Goal: Task Accomplishment & Management: Use online tool/utility

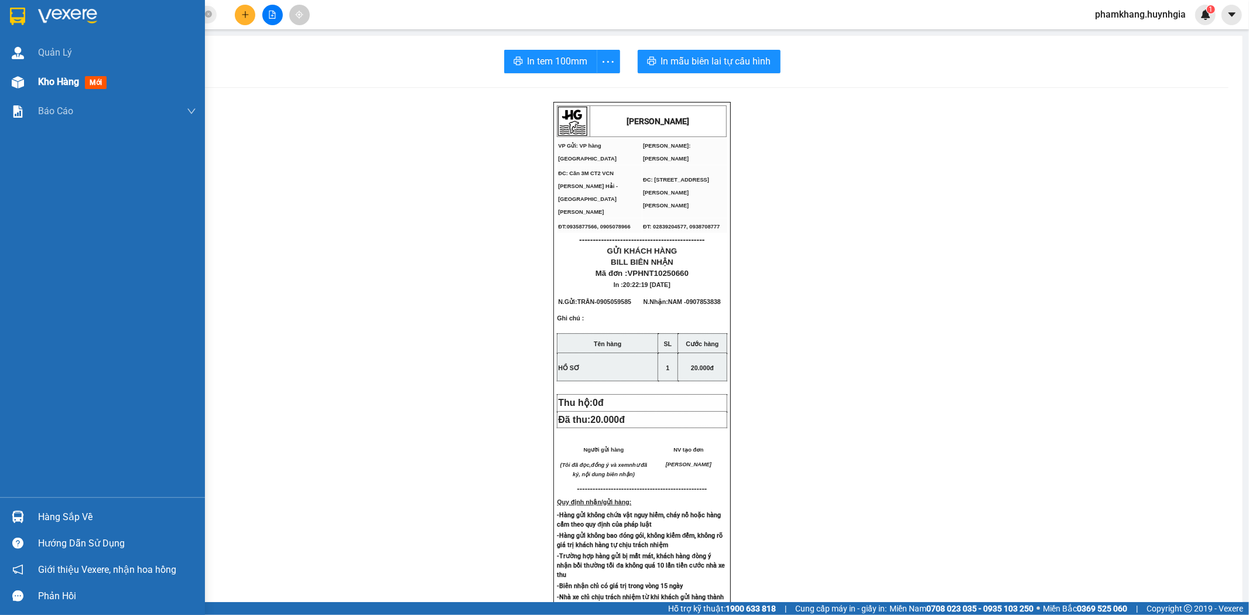
click at [22, 90] on div at bounding box center [18, 82] width 20 height 20
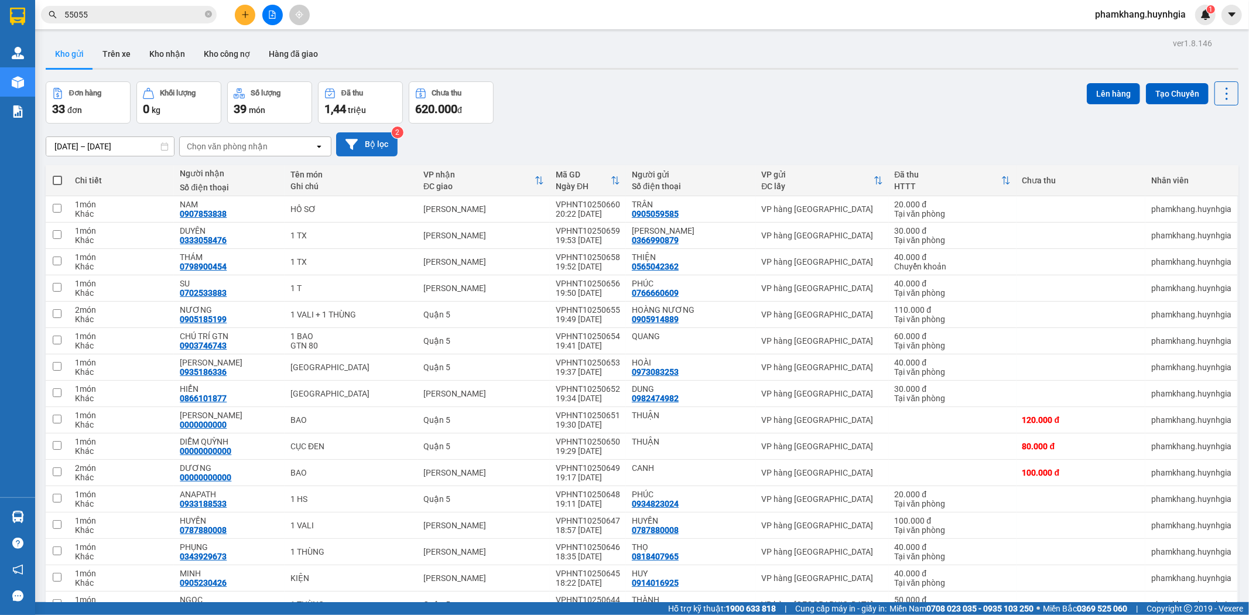
click at [388, 147] on button "Bộ lọc" at bounding box center [366, 144] width 61 height 24
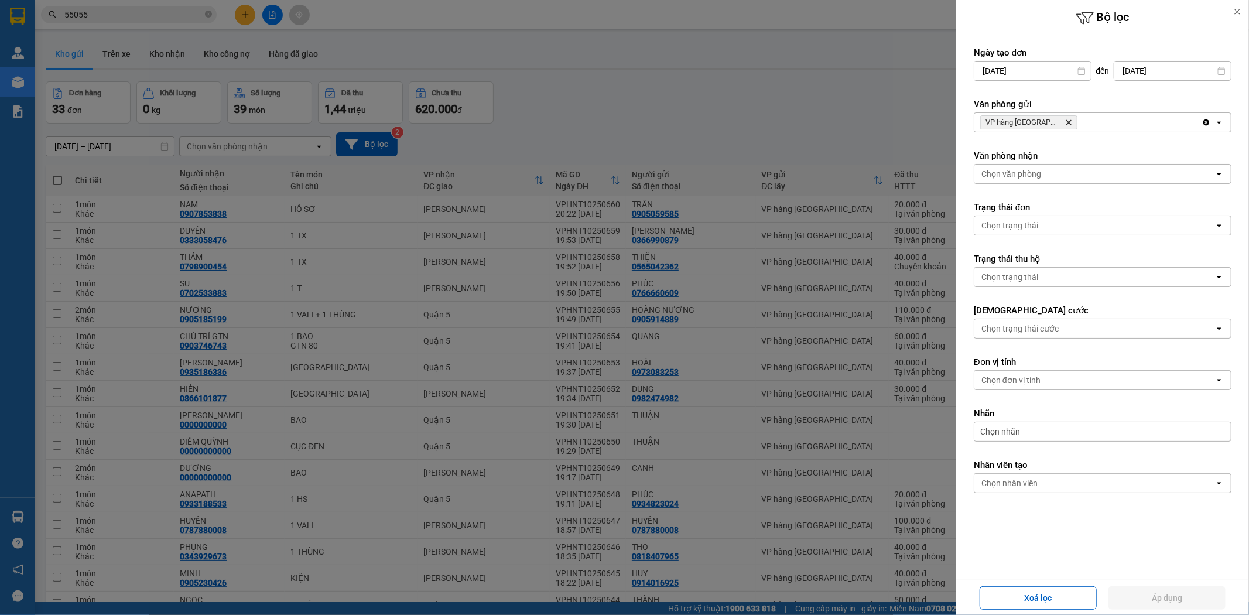
click at [1007, 487] on div "Chọn nhân viên" at bounding box center [1010, 483] width 56 height 12
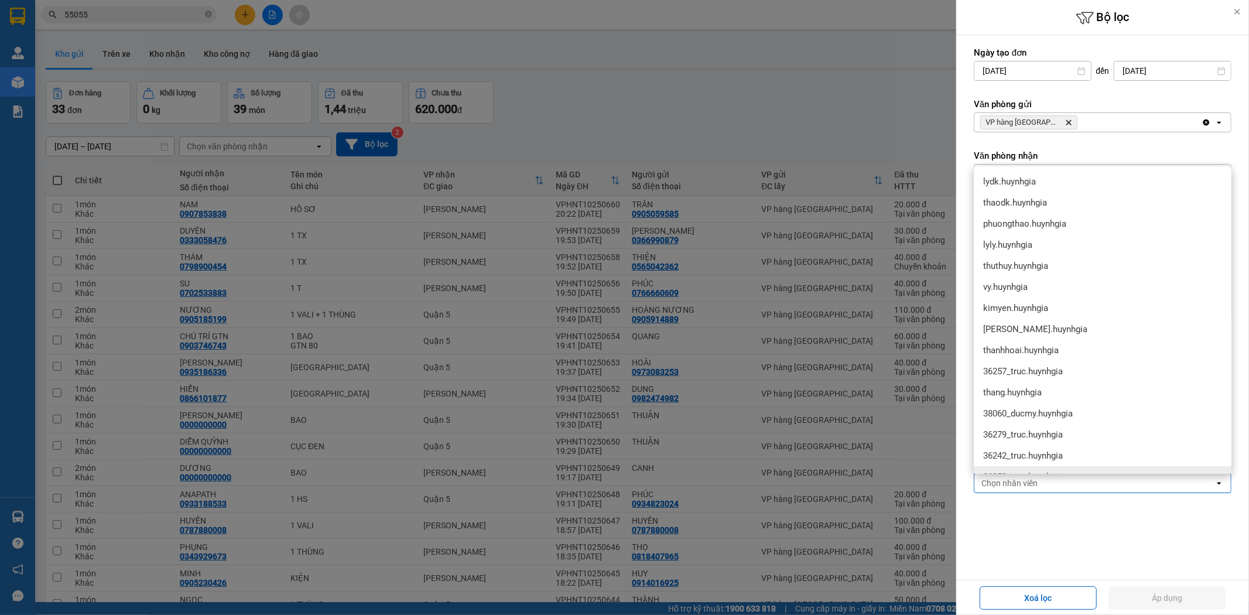
click at [1064, 529] on form "Ngày tạo đơn [DATE] Press the down arrow key to interact with the calendar and …" at bounding box center [1103, 296] width 258 height 499
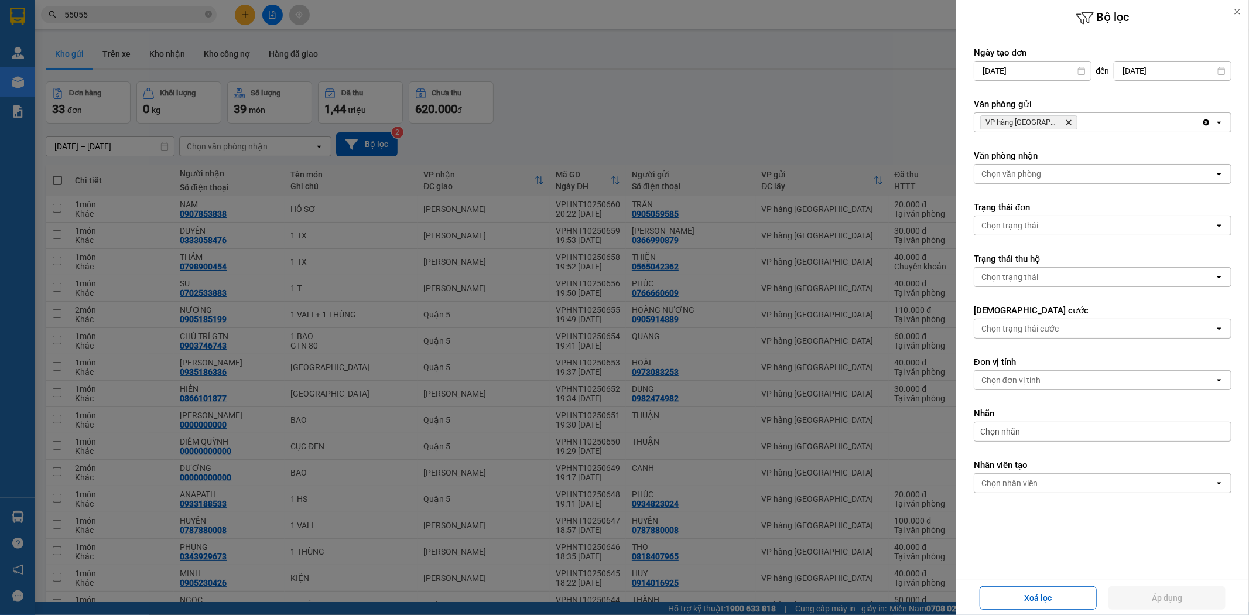
click at [1041, 436] on div "Chọn nhãn" at bounding box center [1103, 432] width 258 height 20
click at [1022, 487] on div "CHUYỂN KHOẢN" at bounding box center [1026, 490] width 69 height 15
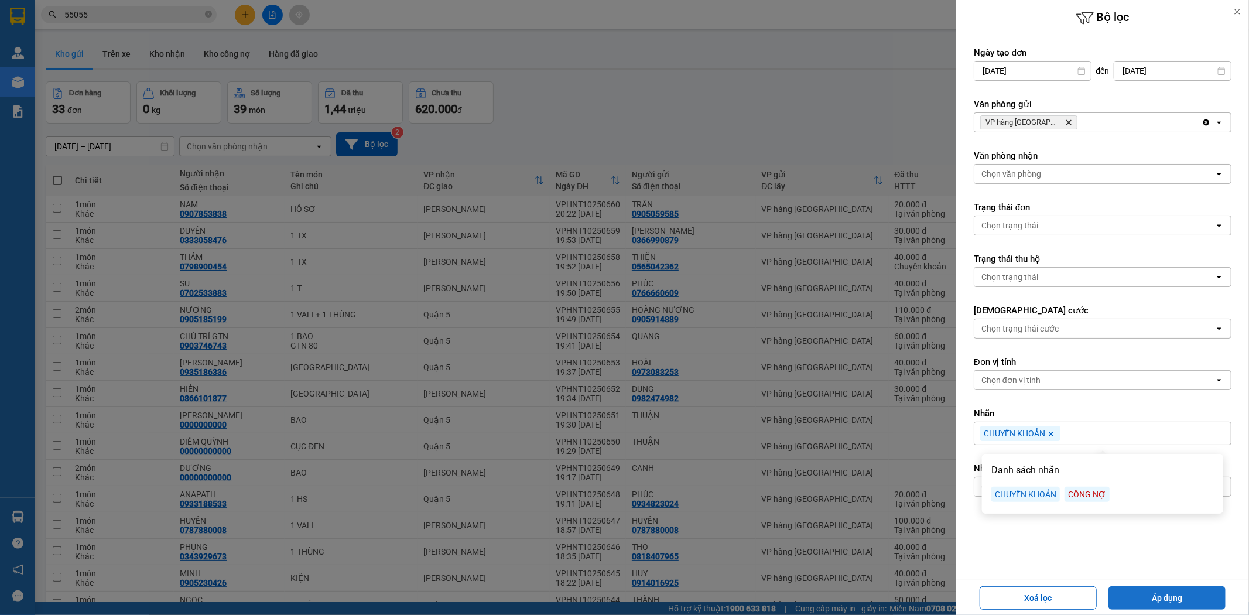
click at [1166, 592] on button "Áp dụng" at bounding box center [1167, 597] width 117 height 23
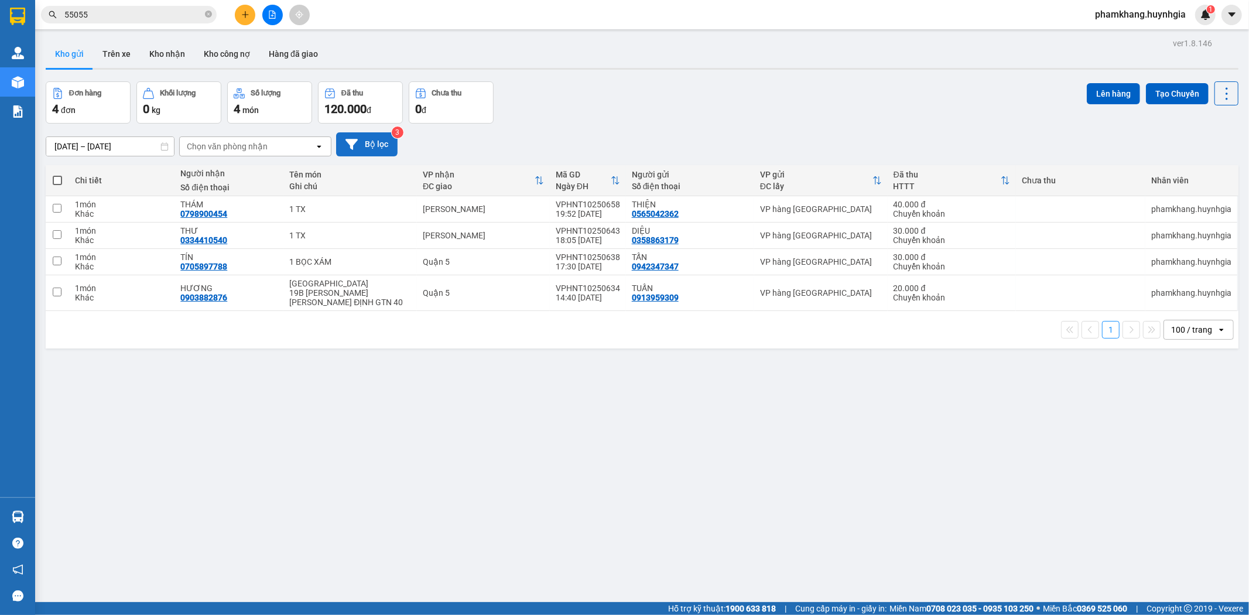
click at [384, 139] on button "Bộ lọc" at bounding box center [366, 144] width 61 height 24
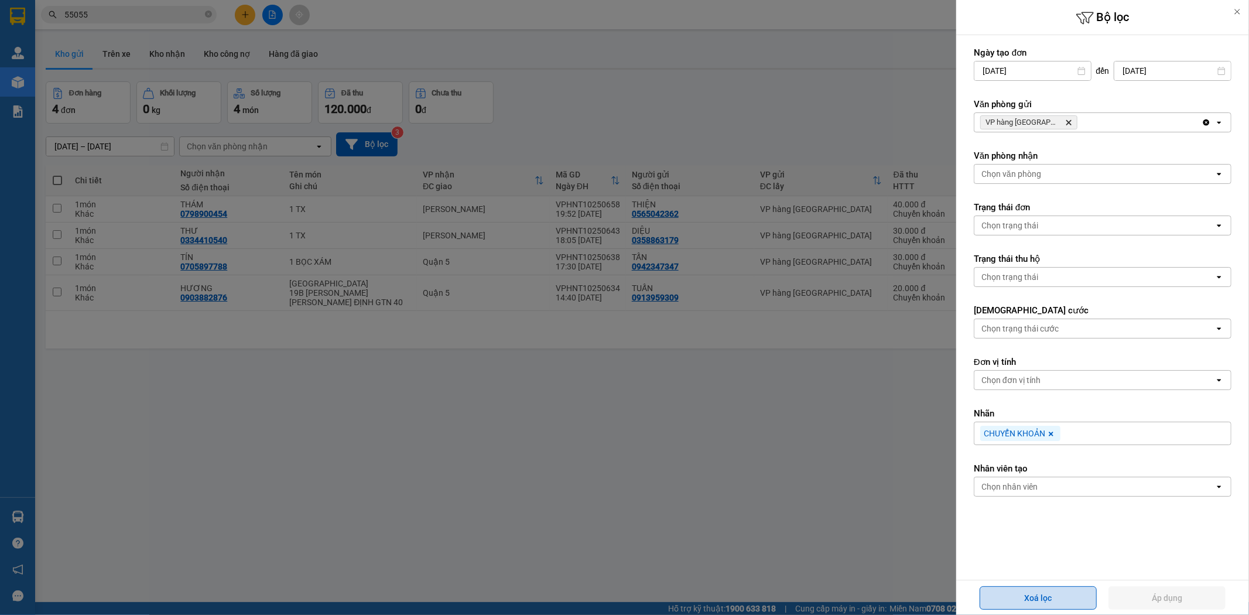
click at [1021, 588] on button "Xoá lọc" at bounding box center [1038, 597] width 117 height 23
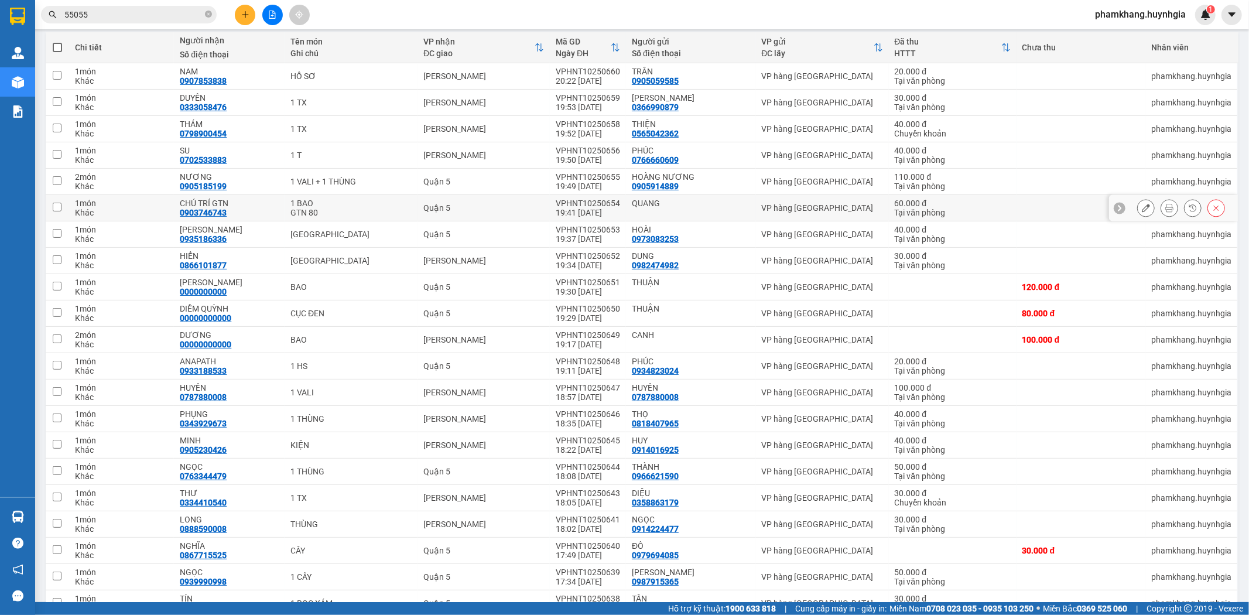
scroll to position [3, 0]
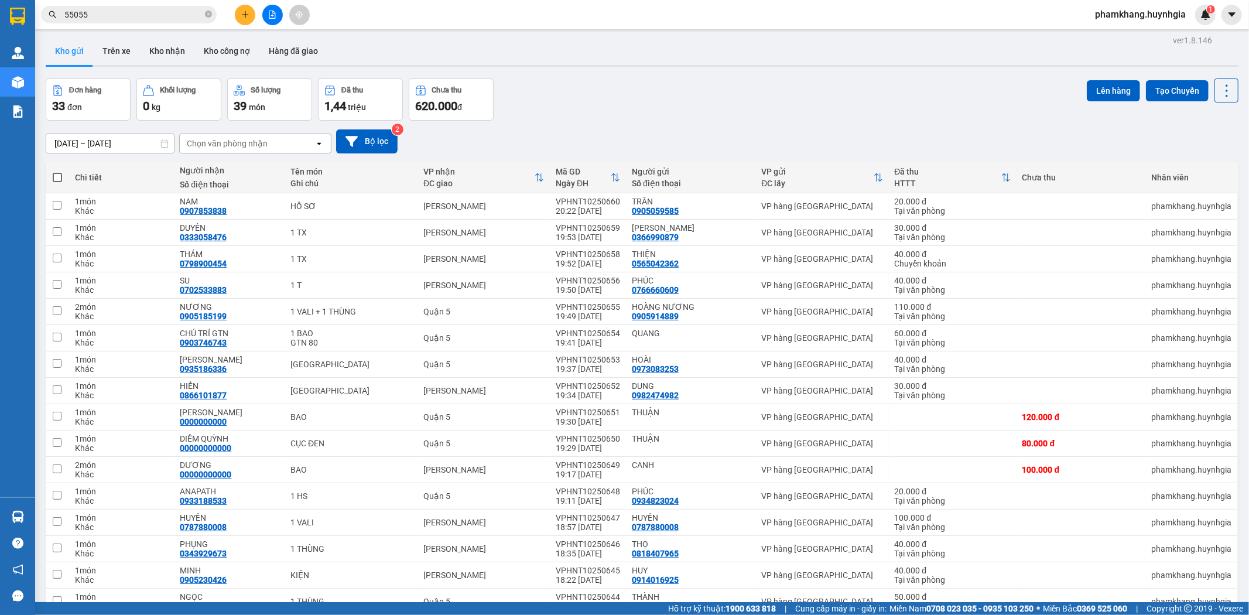
click at [252, 13] on button at bounding box center [245, 15] width 20 height 20
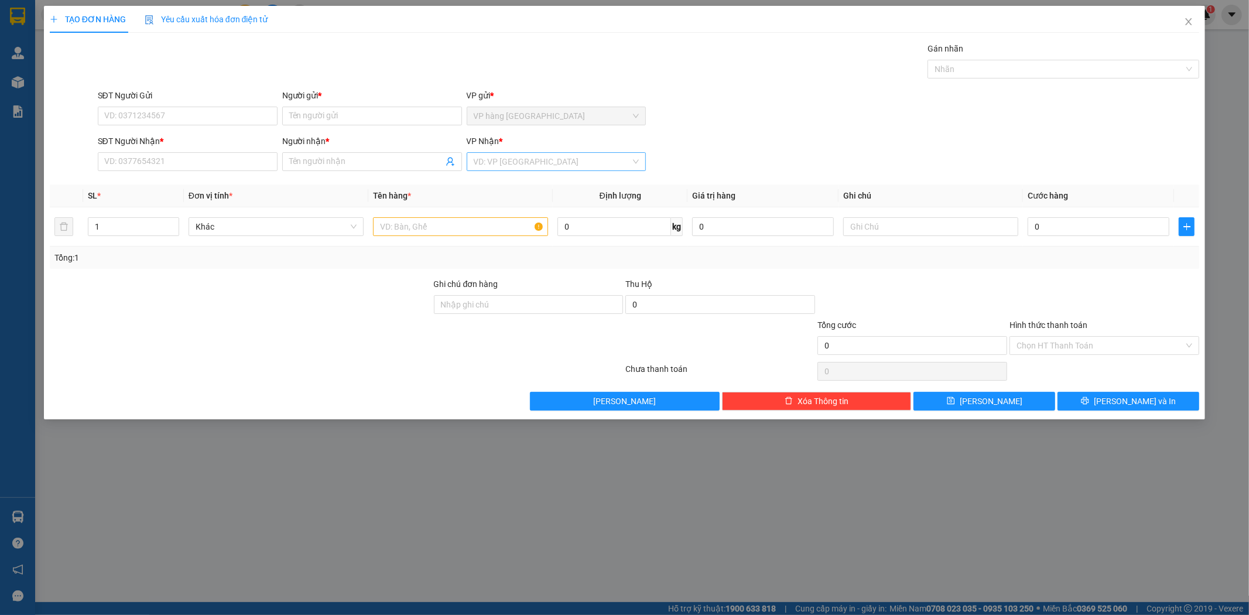
click at [600, 156] on input "search" at bounding box center [553, 162] width 158 height 18
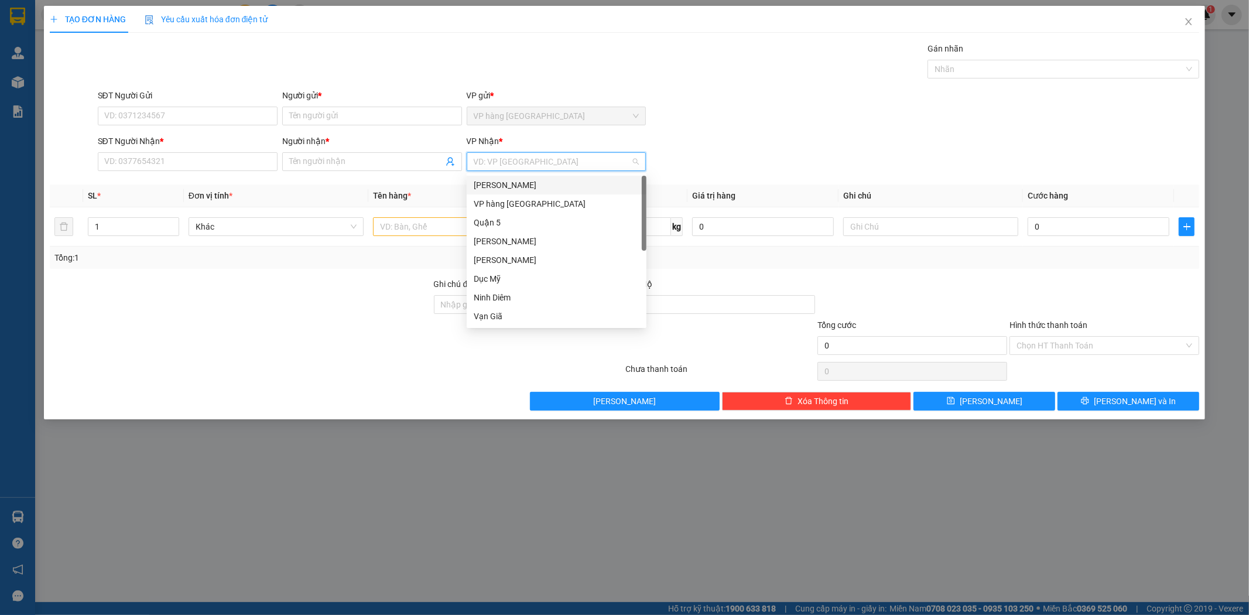
click at [572, 186] on div "[PERSON_NAME]" at bounding box center [557, 185] width 166 height 13
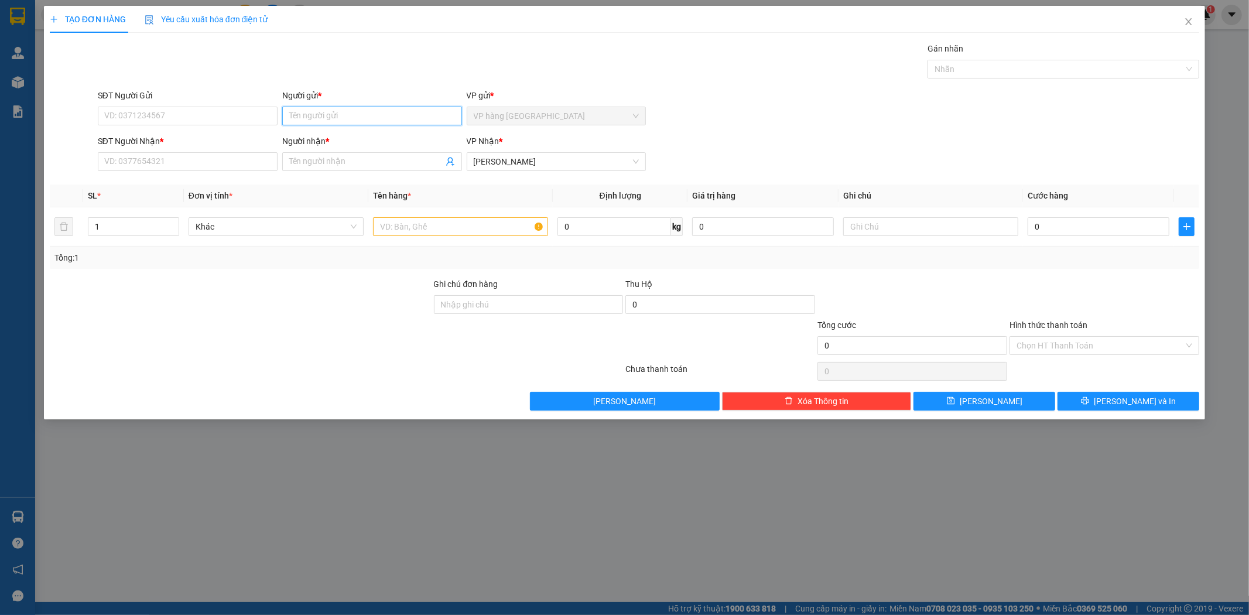
click at [395, 115] on input "Người gửi *" at bounding box center [372, 116] width 180 height 19
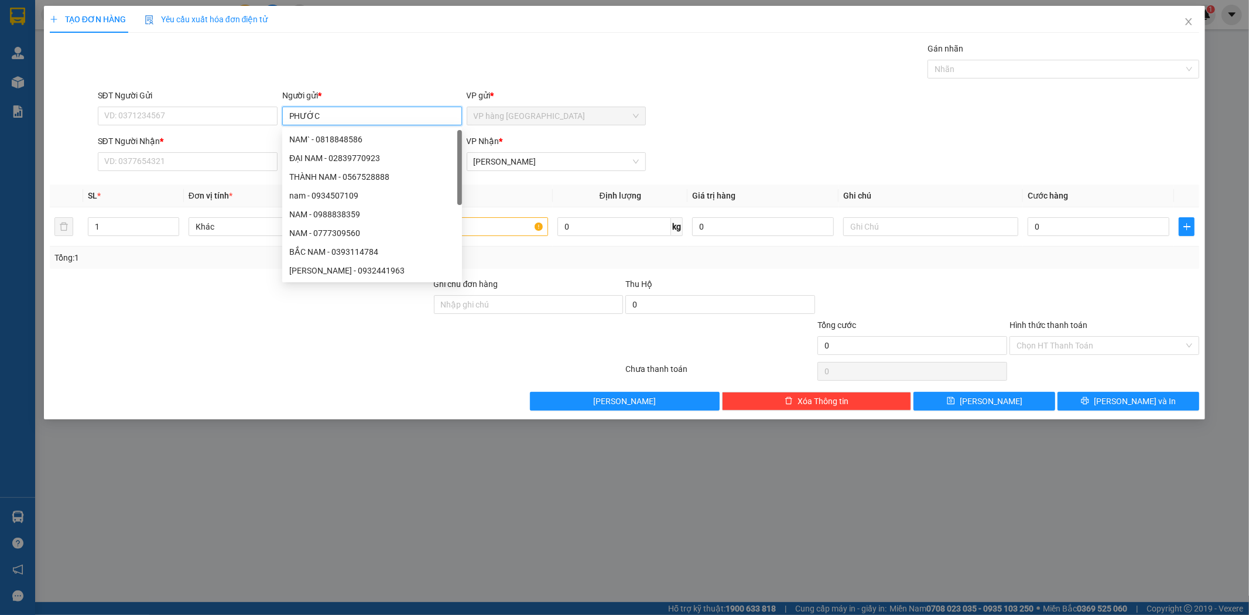
type input "PHƯỚC"
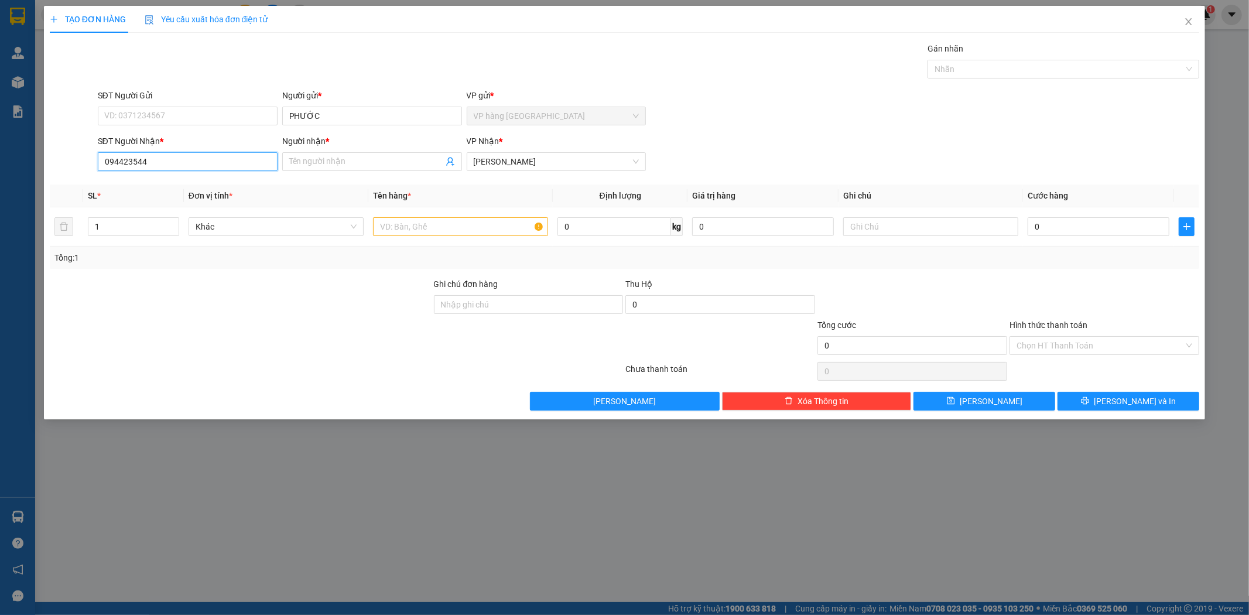
type input "0944235442"
click at [224, 186] on div "0944235442 - MY" at bounding box center [188, 185] width 166 height 13
type input "MY"
type input "0944235442"
click at [174, 223] on icon "up" at bounding box center [172, 224] width 4 height 4
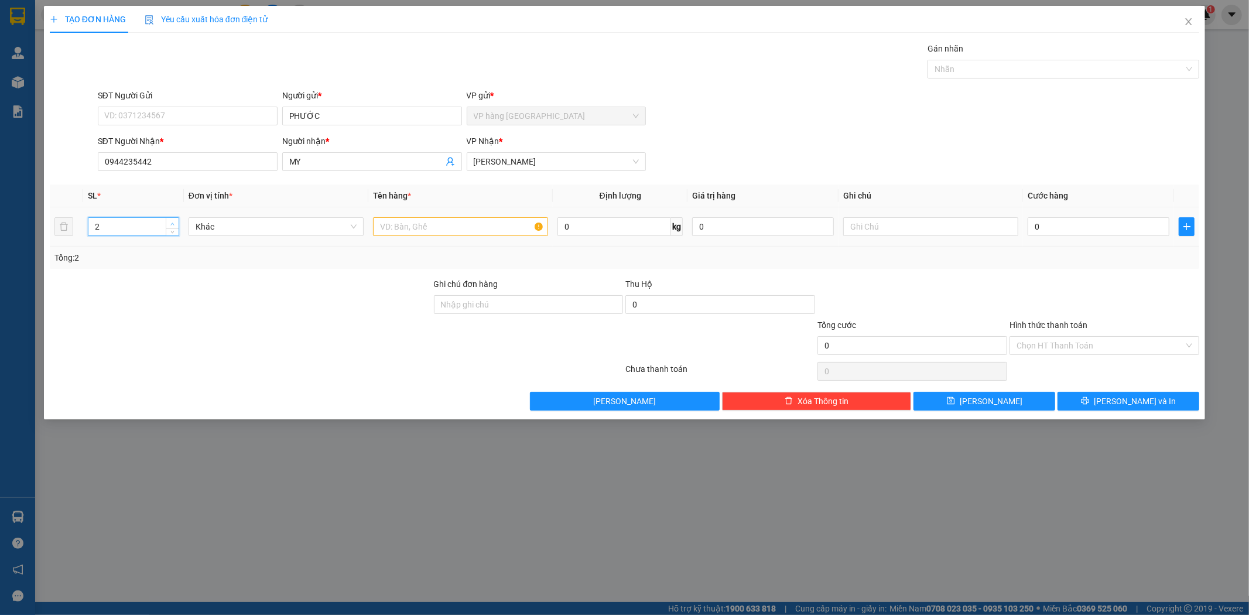
type input "3"
click at [174, 223] on icon "up" at bounding box center [172, 224] width 4 height 4
click at [464, 223] on input "text" at bounding box center [460, 226] width 175 height 19
type input "[GEOGRAPHIC_DATA]"
click at [1092, 226] on input "0" at bounding box center [1099, 226] width 142 height 19
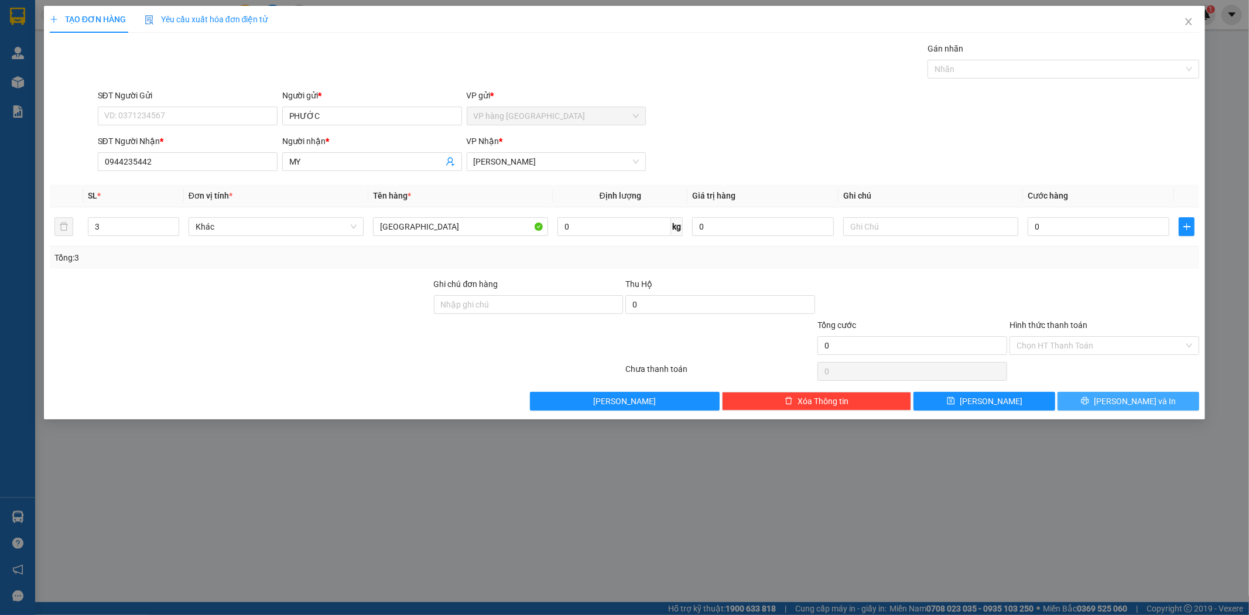
click at [1089, 397] on icon "printer" at bounding box center [1085, 400] width 8 height 8
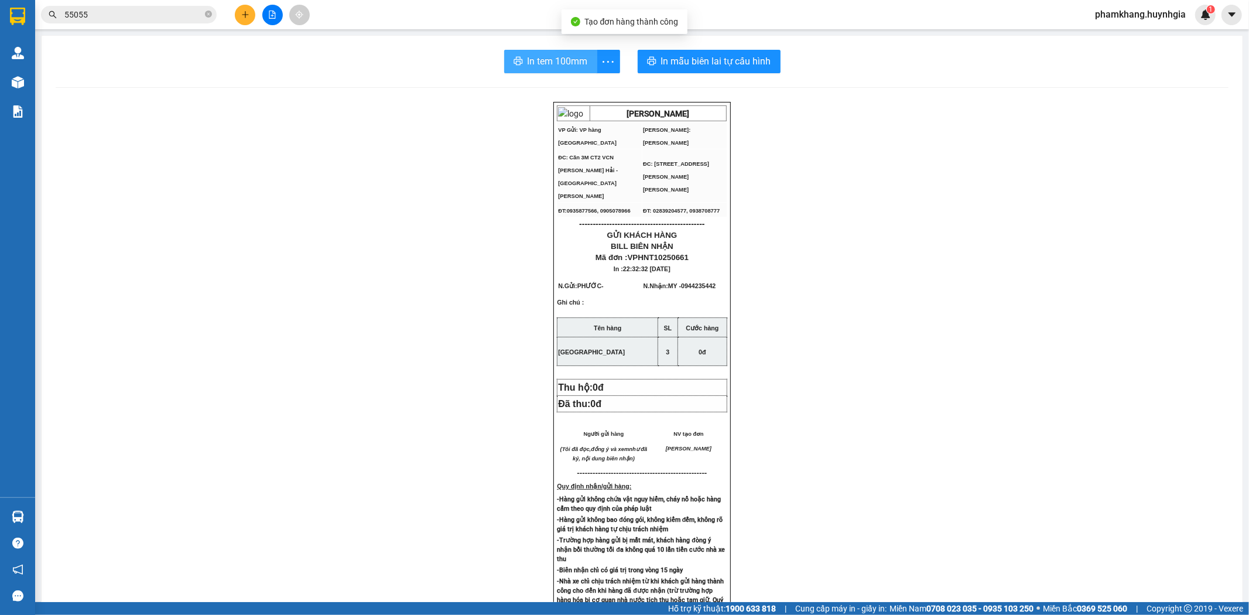
click at [534, 67] on span "In tem 100mm" at bounding box center [558, 61] width 60 height 15
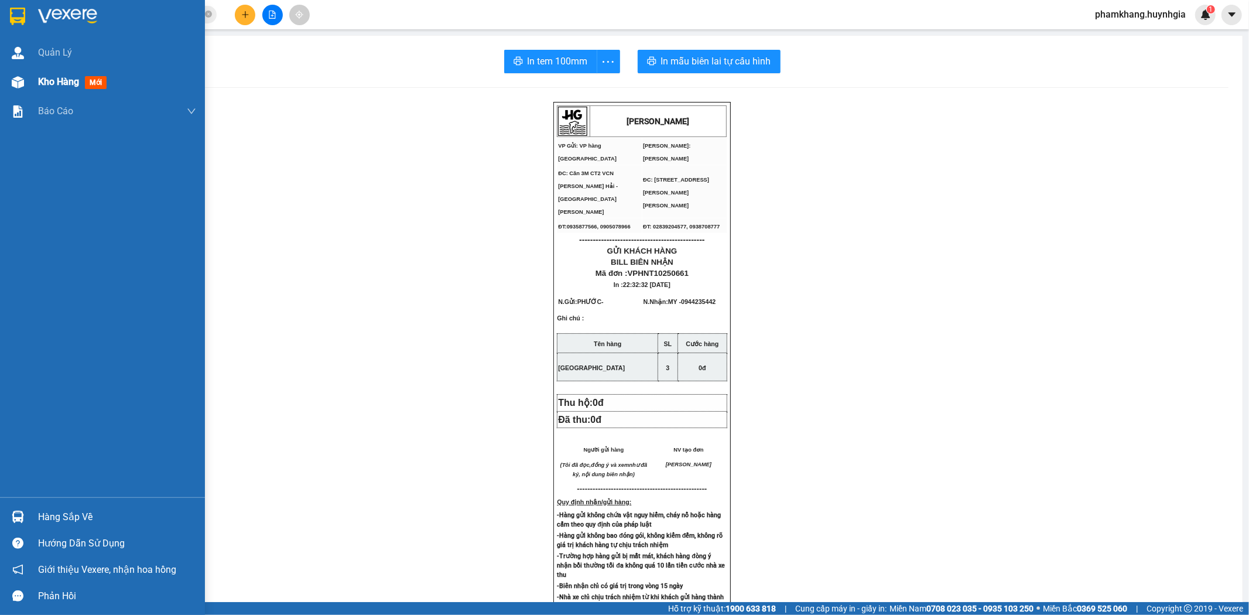
click at [50, 86] on span "Kho hàng" at bounding box center [58, 81] width 41 height 11
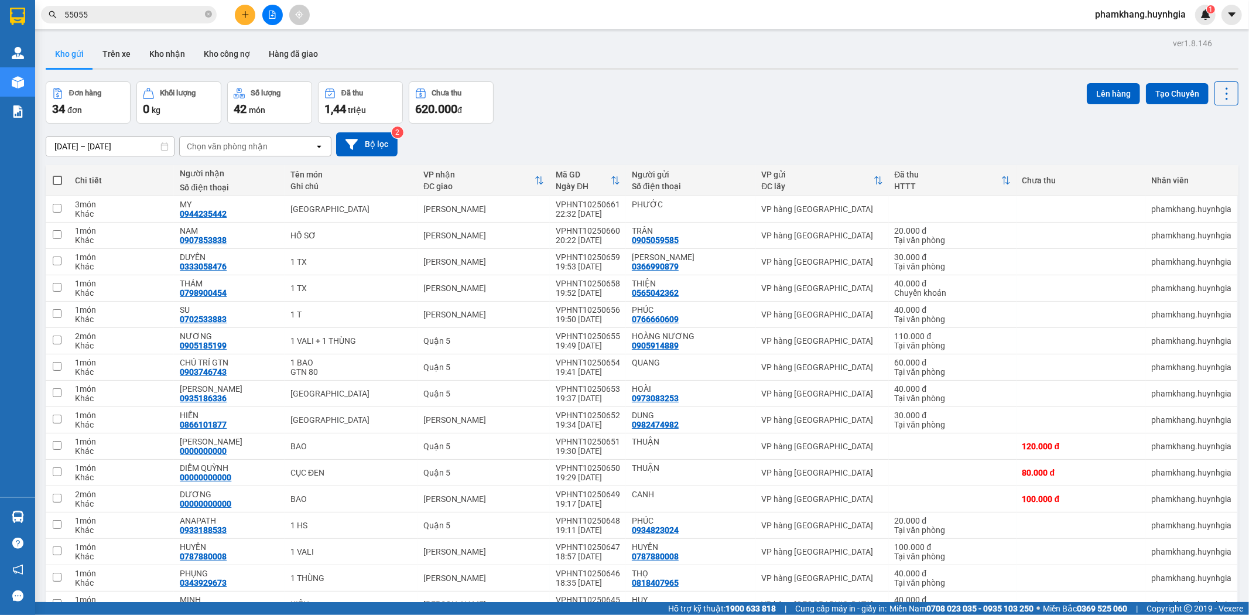
drag, startPoint x: 723, startPoint y: 110, endPoint x: 401, endPoint y: 67, distance: 325.0
click at [723, 110] on div "Đơn hàng 34 đơn [PERSON_NAME] 0 kg Số [PERSON_NAME] 42 món Đã thu 1,44 [PERSON_…" at bounding box center [642, 102] width 1193 height 42
click at [61, 179] on th at bounding box center [57, 180] width 23 height 31
click at [57, 180] on span at bounding box center [57, 180] width 9 height 9
click at [57, 175] on input "checkbox" at bounding box center [57, 175] width 0 height 0
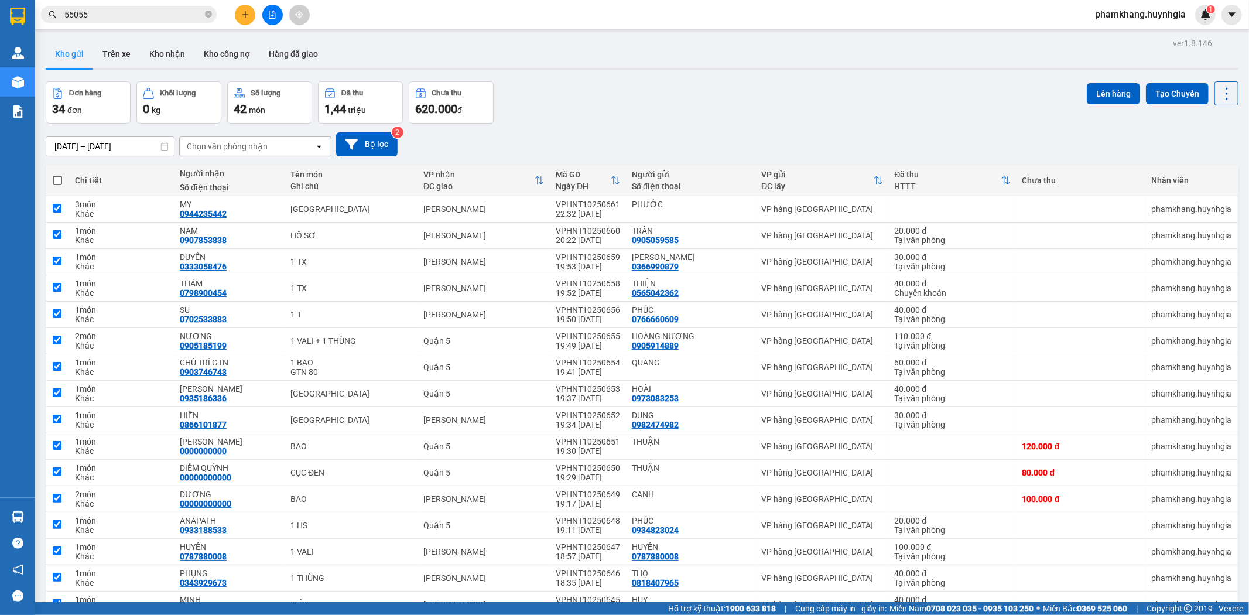
checkbox input "true"
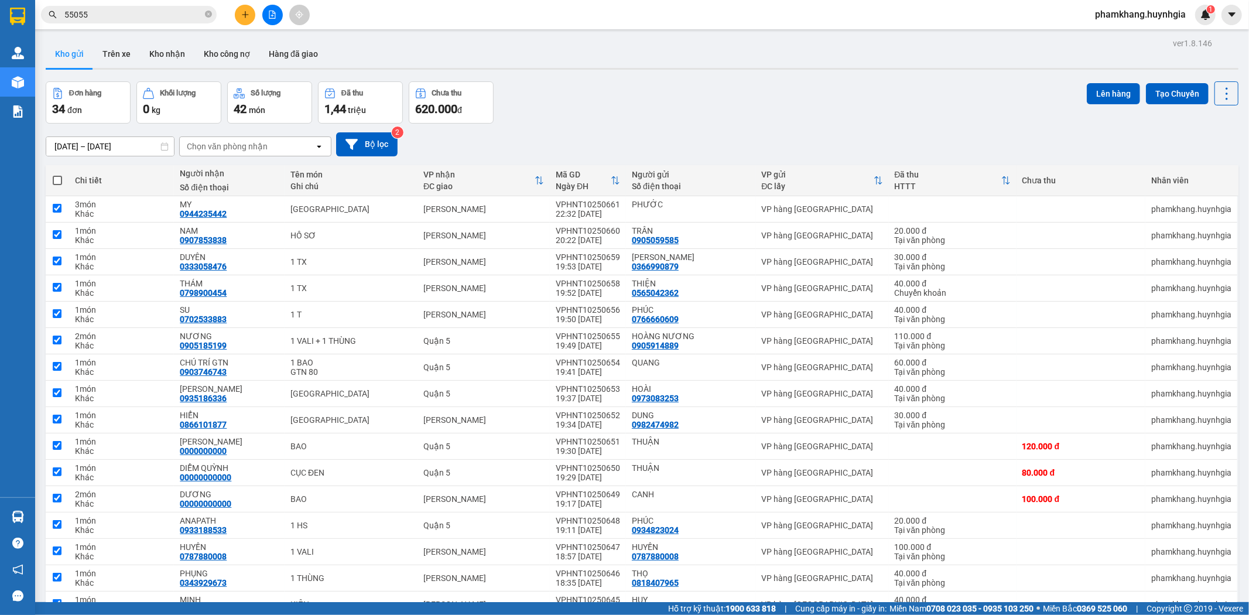
checkbox input "true"
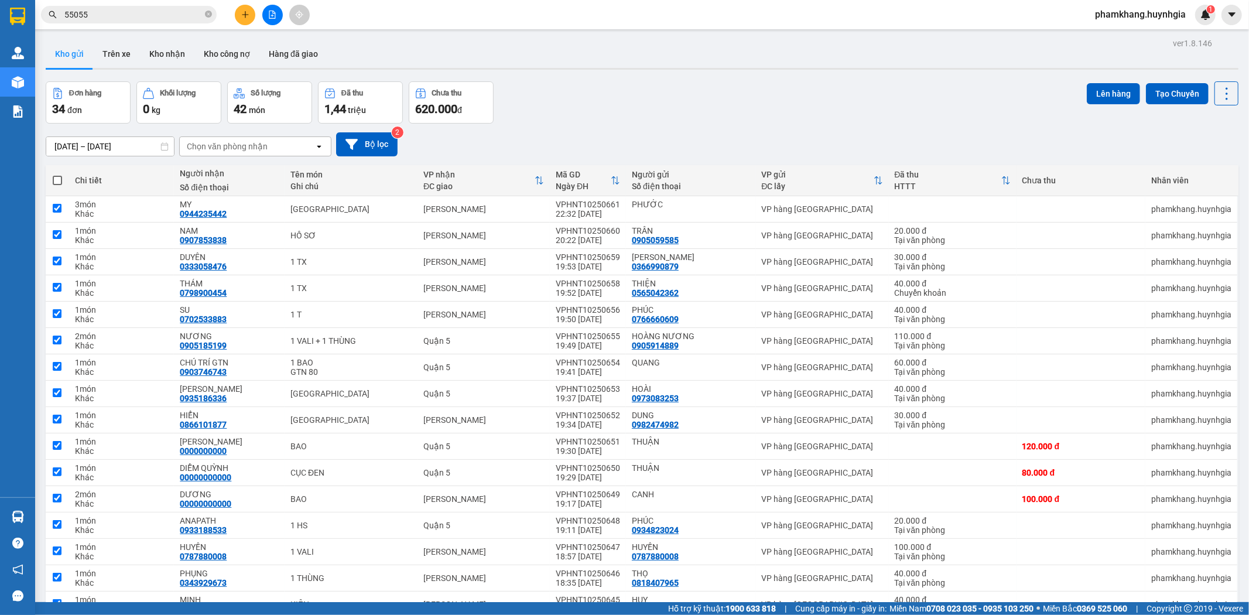
checkbox input "true"
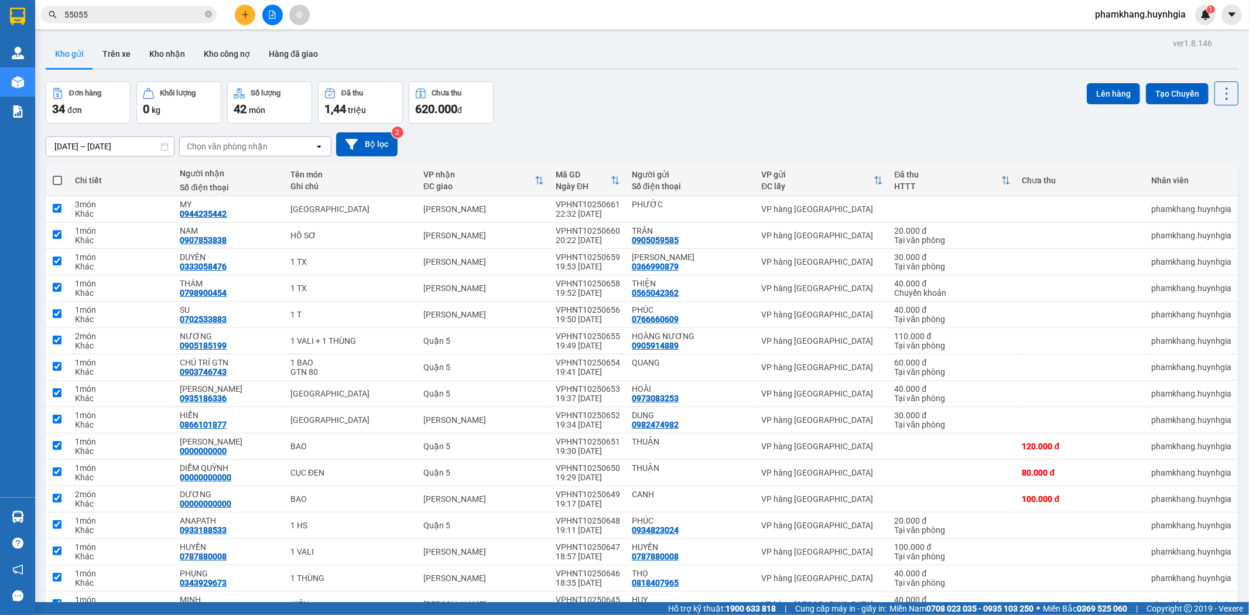
checkbox input "true"
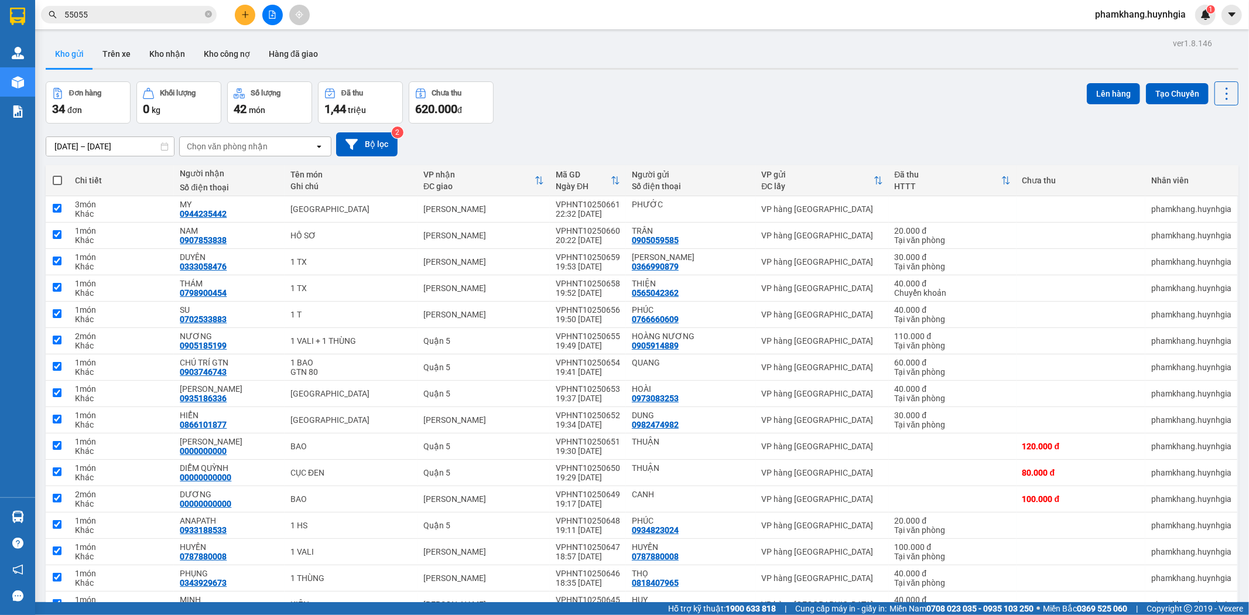
checkbox input "true"
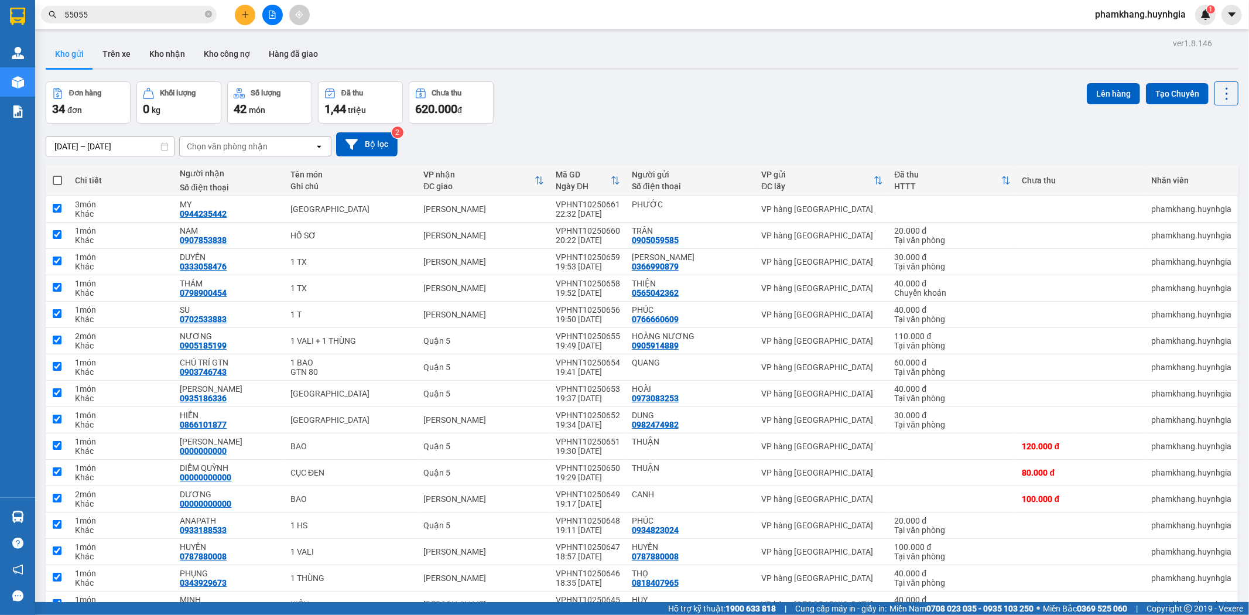
checkbox input "true"
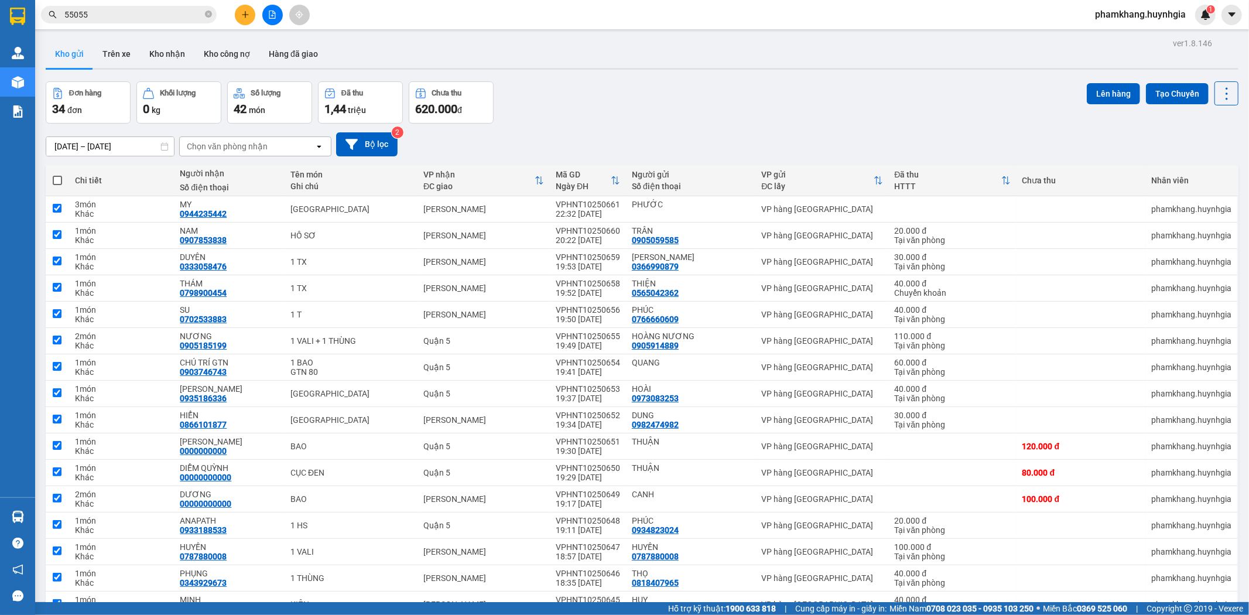
checkbox input "true"
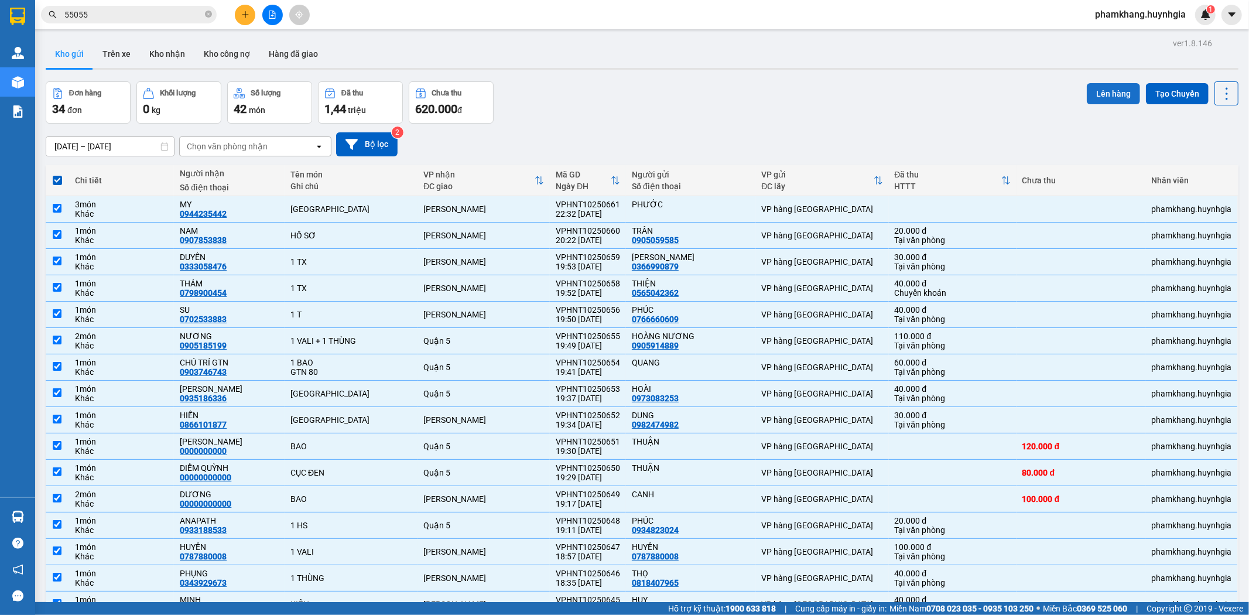
click at [1110, 97] on button "Lên hàng" at bounding box center [1113, 93] width 53 height 21
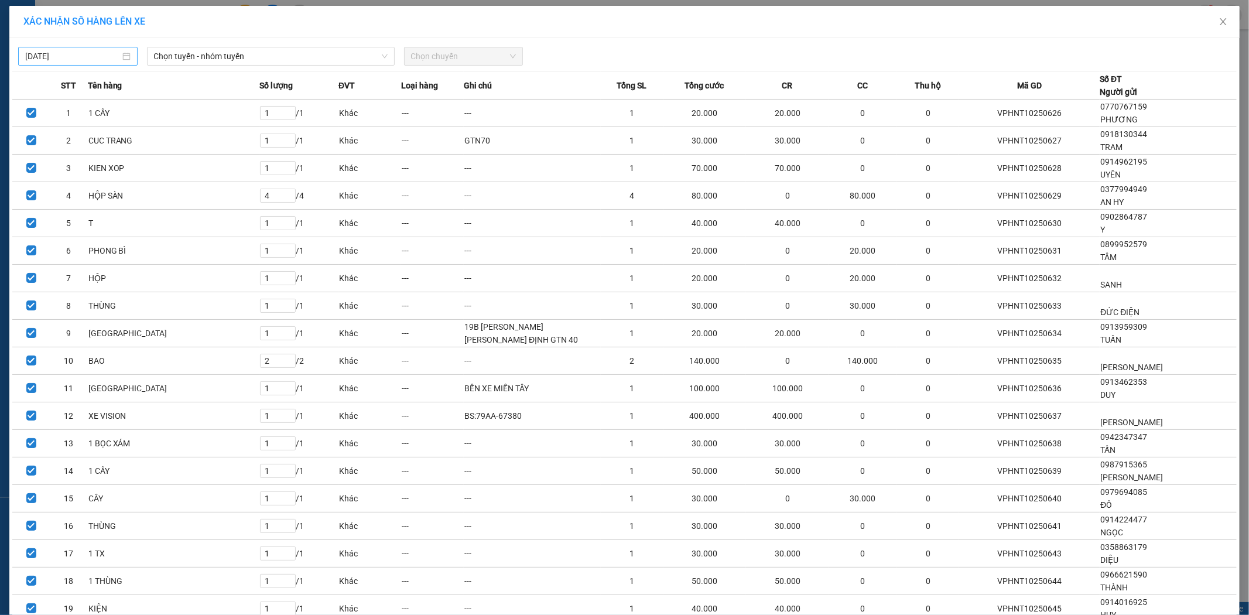
click at [125, 55] on div "[DATE]" at bounding box center [77, 56] width 105 height 13
type input "[DATE]"
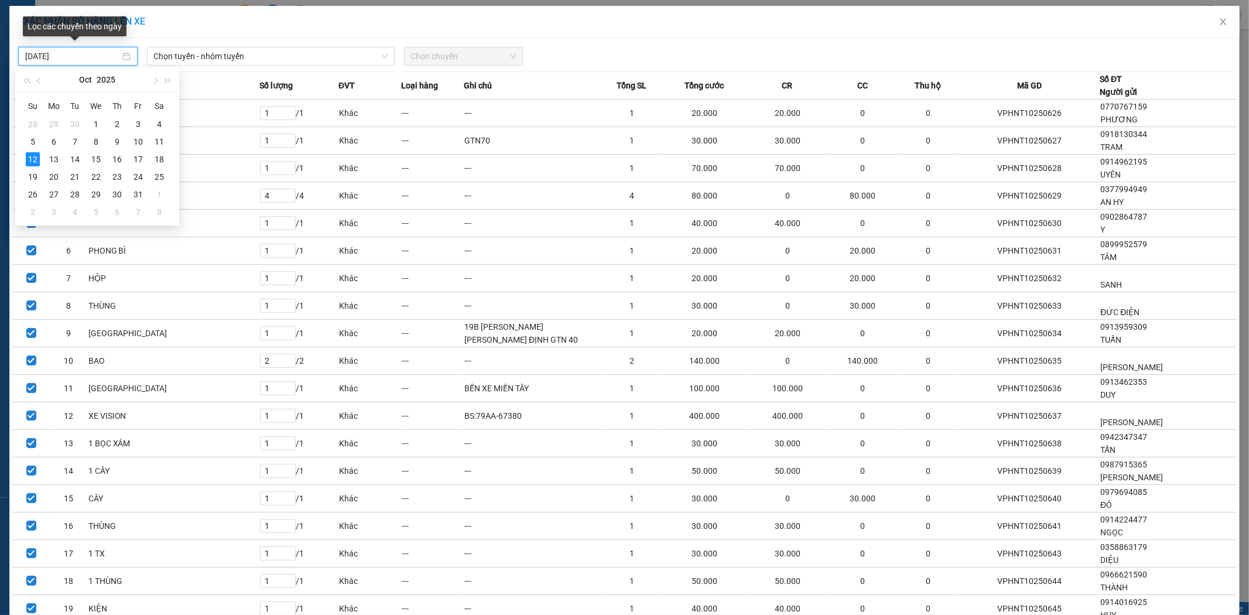
click at [110, 56] on input "[DATE]" at bounding box center [72, 56] width 95 height 13
click at [207, 57] on span "Chọn tuyến - nhóm tuyến" at bounding box center [271, 56] width 234 height 18
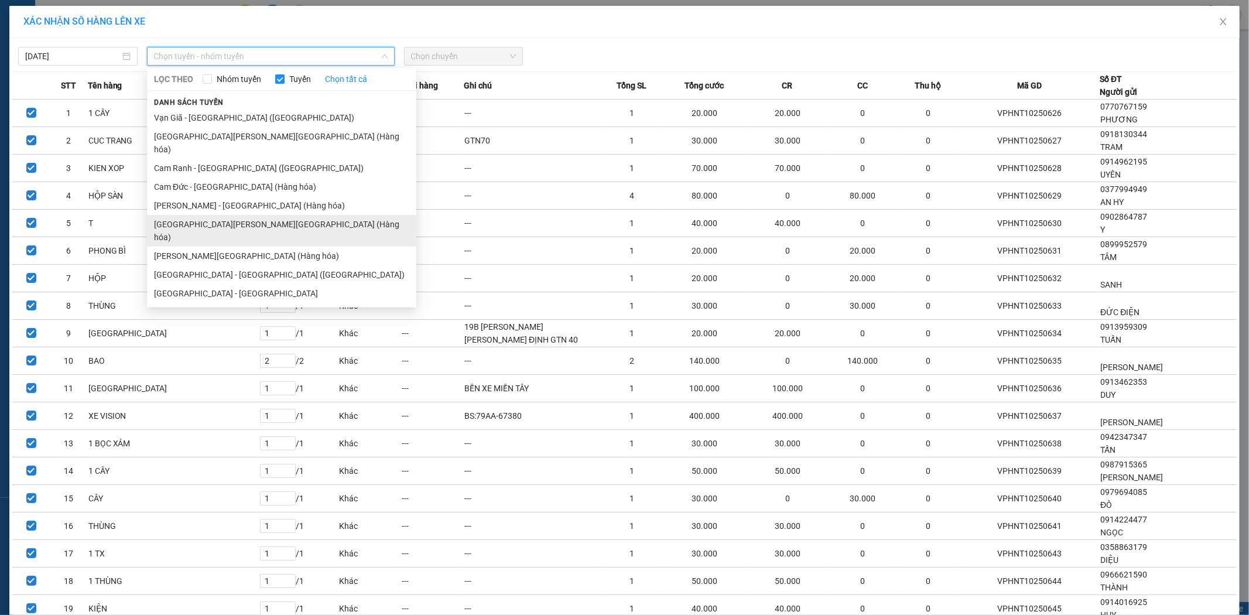
click at [219, 215] on li "[GEOGRAPHIC_DATA][PERSON_NAME][GEOGRAPHIC_DATA] (Hàng hóa)" at bounding box center [281, 231] width 269 height 32
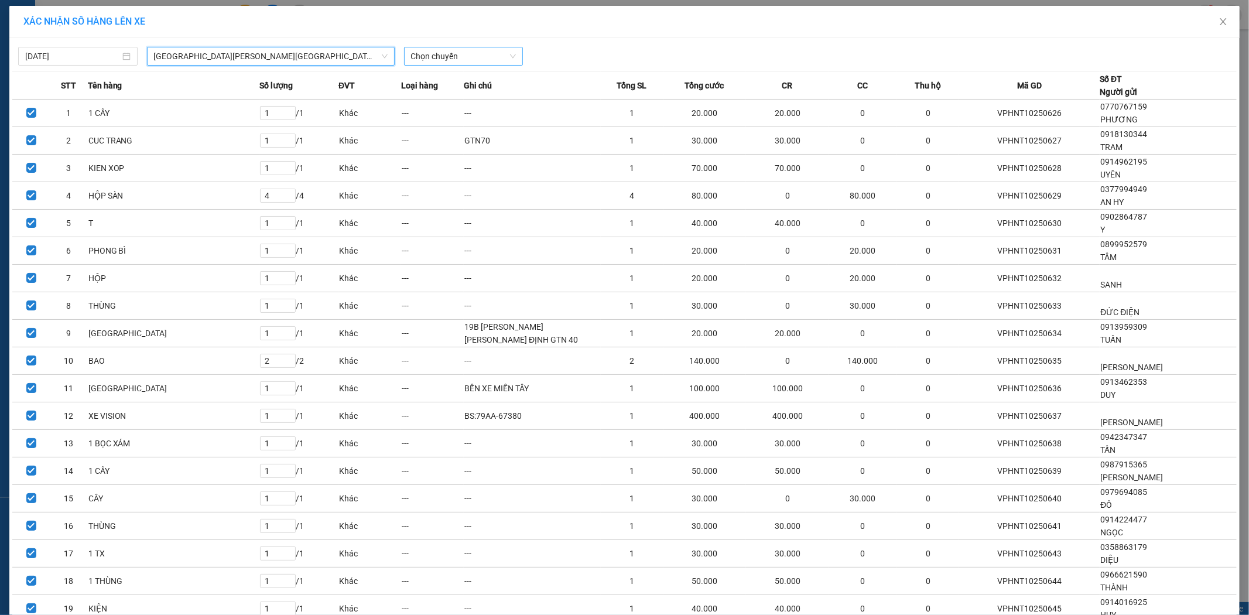
click at [460, 61] on span "Chọn chuyến" at bounding box center [463, 56] width 105 height 18
click at [453, 98] on div "22:00" at bounding box center [451, 98] width 91 height 13
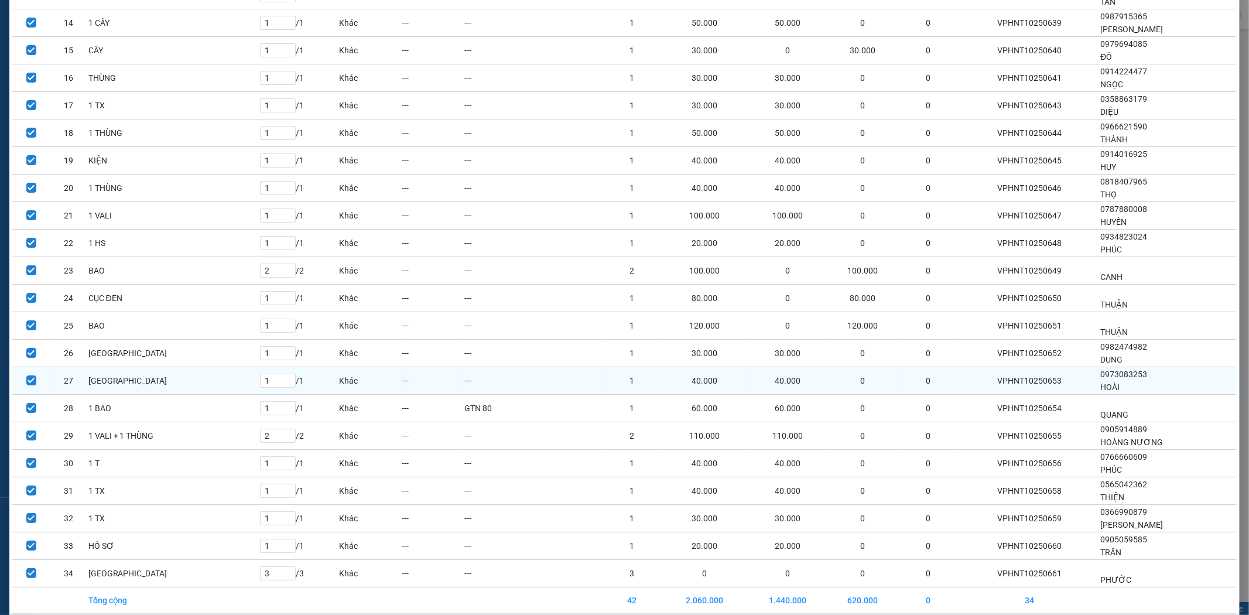
scroll to position [508, 0]
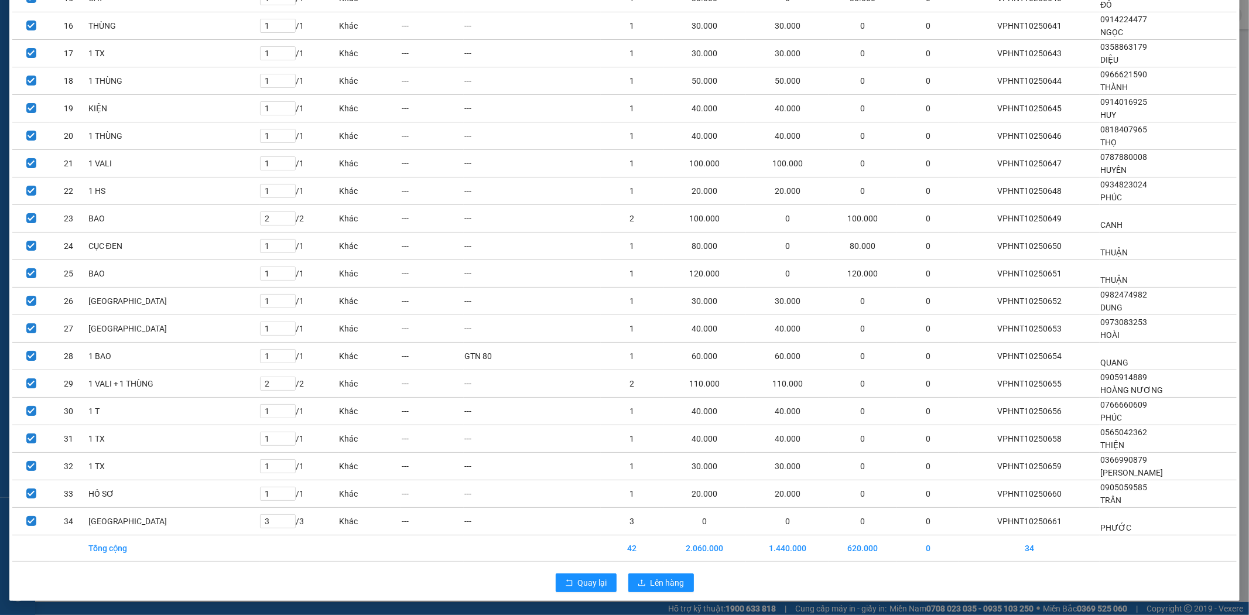
click at [646, 593] on div "Quay lại Lên hàng" at bounding box center [624, 583] width 1225 height 30
click at [651, 586] on span "Lên hàng" at bounding box center [668, 582] width 34 height 13
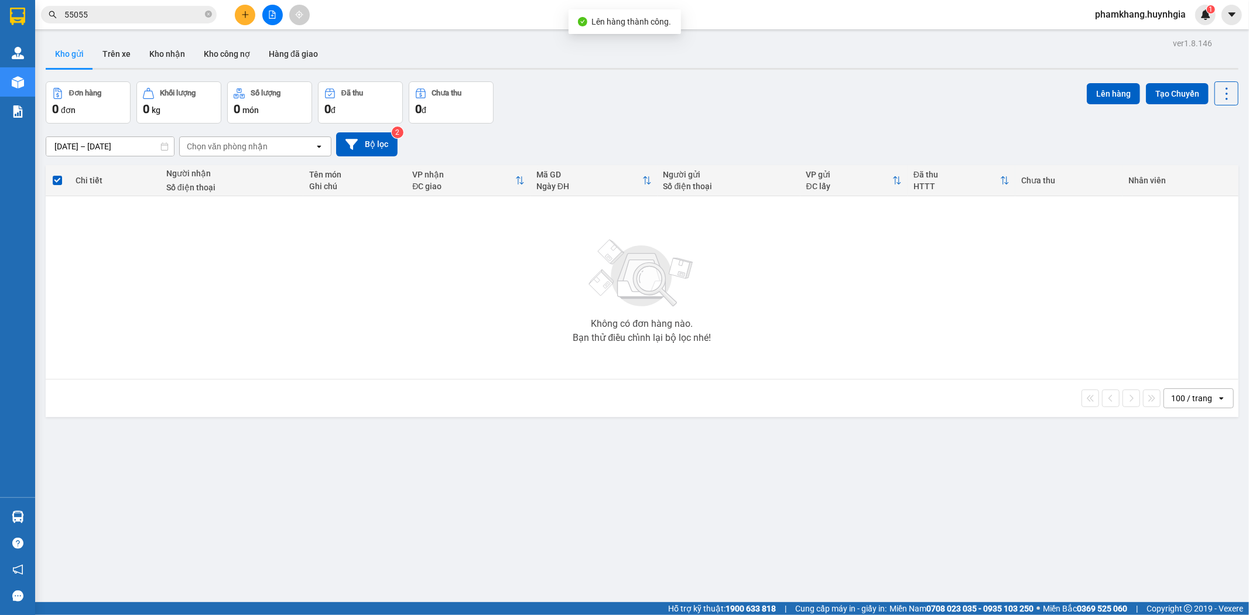
click at [646, 583] on div "ver 1.8.146 Kho gửi Trên xe Kho [PERSON_NAME] công nợ Hàng đã [PERSON_NAME] hàn…" at bounding box center [642, 342] width 1202 height 615
